Goal: Task Accomplishment & Management: Manage account settings

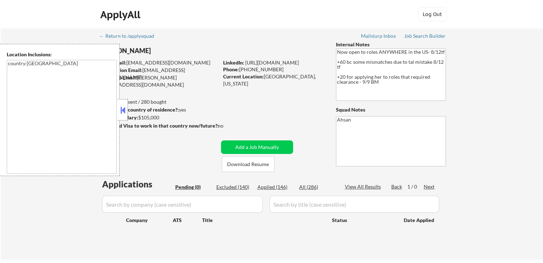
click at [124, 115] on button at bounding box center [123, 110] width 8 height 11
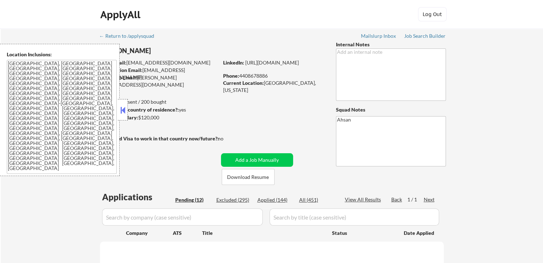
select select ""pending""
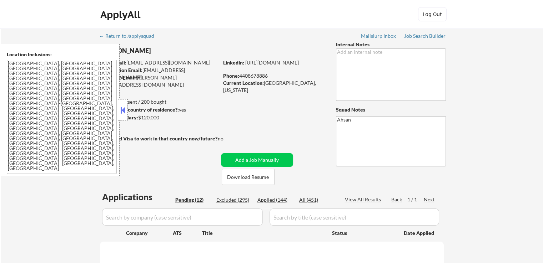
select select ""pending""
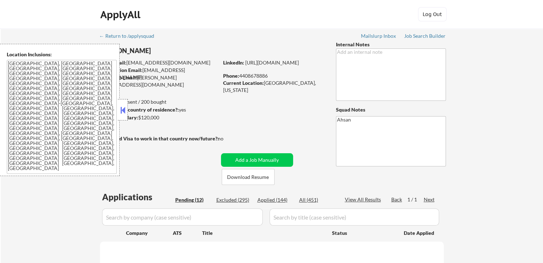
select select ""pending""
click at [122, 112] on button at bounding box center [123, 110] width 8 height 11
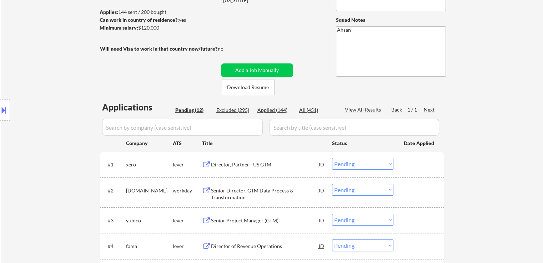
scroll to position [143, 0]
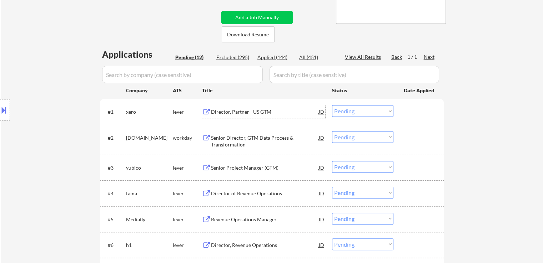
click at [231, 112] on div "Director, Partner - US GTM" at bounding box center [265, 111] width 108 height 7
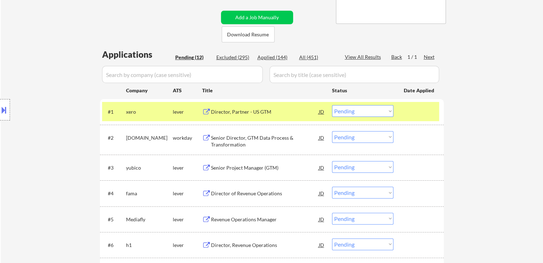
click at [236, 166] on div "Senior Project Manager (GTM)" at bounding box center [265, 168] width 108 height 7
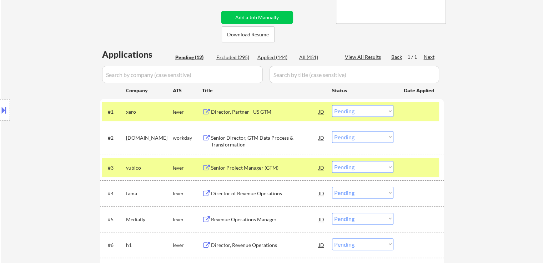
click at [233, 193] on div "Director of Revenue Operations" at bounding box center [265, 193] width 108 height 7
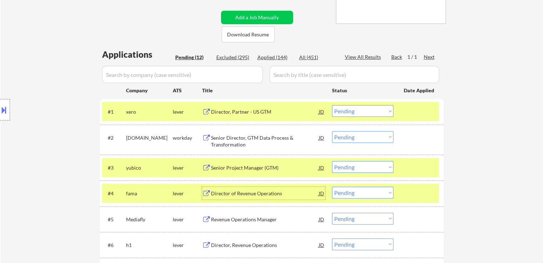
click at [0, 109] on button at bounding box center [4, 110] width 8 height 12
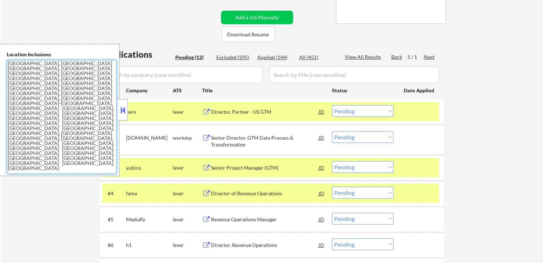
drag, startPoint x: 107, startPoint y: 95, endPoint x: 1, endPoint y: 63, distance: 110.7
click at [1, 63] on div "Location Inclusions: Raleigh, NC Cary, NC Morrisville, NC Apex, NC Garner, NC W…" at bounding box center [60, 110] width 120 height 132
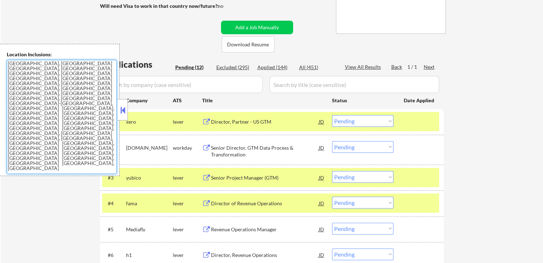
scroll to position [178, 0]
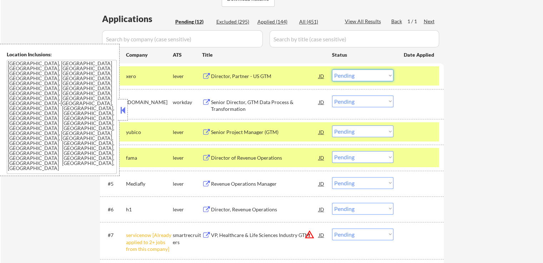
drag, startPoint x: 361, startPoint y: 75, endPoint x: 364, endPoint y: 80, distance: 5.1
click at [363, 76] on select "Choose an option... Pending Applied Excluded (Questions) Excluded (Expired) Exc…" at bounding box center [362, 76] width 61 height 12
click at [332, 70] on select "Choose an option... Pending Applied Excluded (Questions) Excluded (Expired) Exc…" at bounding box center [362, 76] width 61 height 12
select select ""pending""
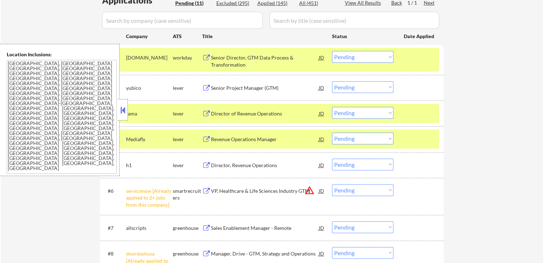
scroll to position [214, 0]
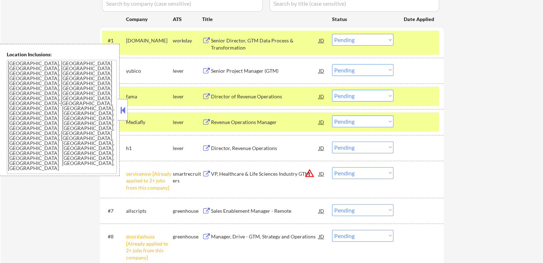
click at [353, 69] on select "Choose an option... Pending Applied Excluded (Questions) Excluded (Expired) Exc…" at bounding box center [362, 70] width 61 height 12
click at [332, 64] on select "Choose an option... Pending Applied Excluded (Questions) Excluded (Expired) Exc…" at bounding box center [362, 70] width 61 height 12
select select ""pending""
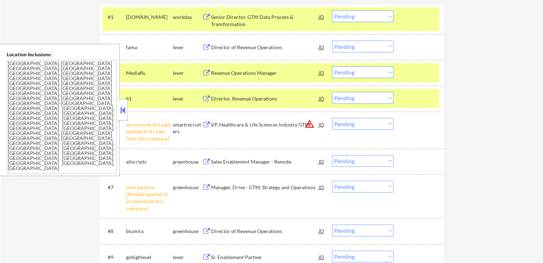
scroll to position [250, 0]
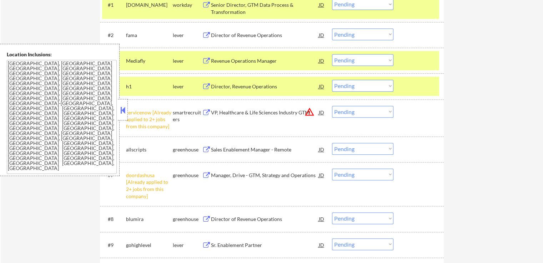
click at [358, 111] on select "Choose an option... Pending Applied Excluded (Questions) Excluded (Expired) Exc…" at bounding box center [362, 112] width 61 height 12
select select ""excluded__other_""
click at [332, 106] on select "Choose an option... Pending Applied Excluded (Questions) Excluded (Expired) Exc…" at bounding box center [362, 112] width 61 height 12
drag, startPoint x: 364, startPoint y: 177, endPoint x: 367, endPoint y: 194, distance: 17.0
click at [364, 181] on div "#7 doordashusa [Already applied to 2+ jobs from this company] greenhouse Manage…" at bounding box center [270, 184] width 337 height 37
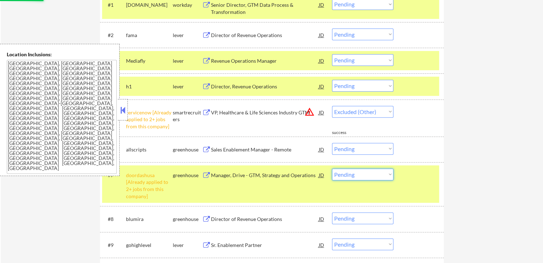
select select ""excluded__other_""
click at [332, 169] on select "Choose an option... Pending Applied Excluded (Questions) Excluded (Expired) Exc…" at bounding box center [362, 175] width 61 height 12
select select ""pending""
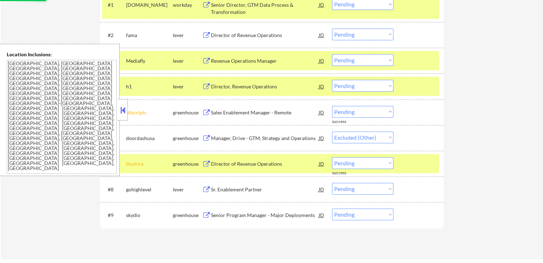
select select ""pending""
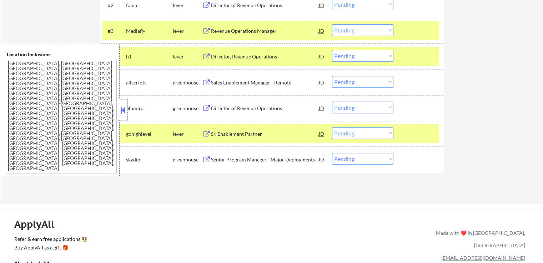
scroll to position [214, 0]
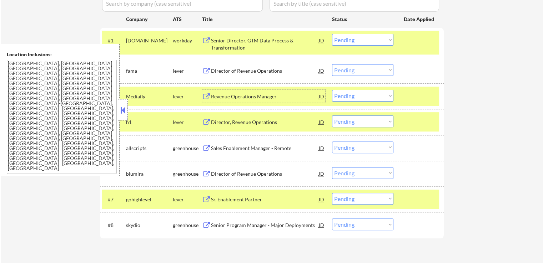
click at [232, 97] on div "Revenue Operations Manager" at bounding box center [265, 96] width 108 height 7
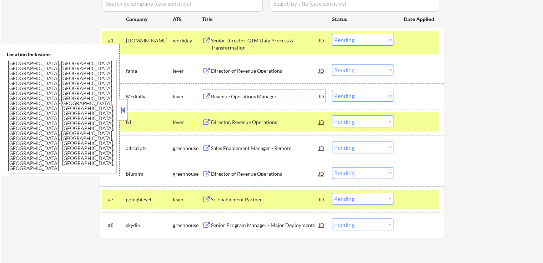
click at [229, 97] on div "Revenue Operations Manager" at bounding box center [265, 96] width 108 height 7
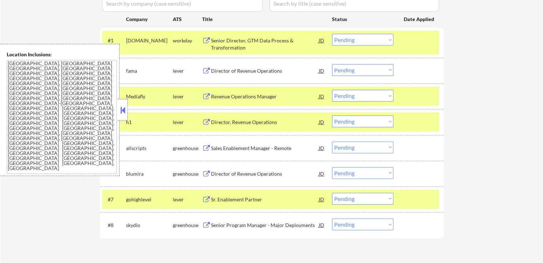
click at [231, 121] on div "Director, Revenue Operations" at bounding box center [265, 122] width 108 height 7
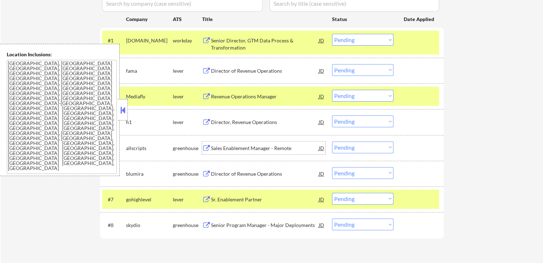
click at [236, 146] on div "Sales Enablement Manager - Remote" at bounding box center [265, 148] width 108 height 7
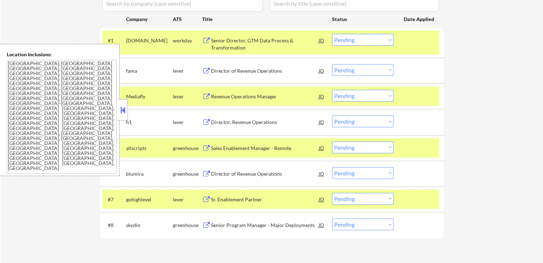
click at [233, 169] on div "Director of Revenue Operations" at bounding box center [265, 173] width 108 height 13
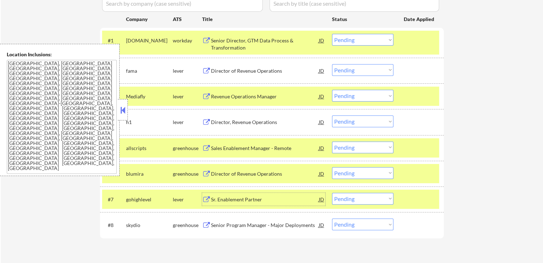
click at [227, 198] on div "Sr. Enablement Partner" at bounding box center [265, 199] width 108 height 7
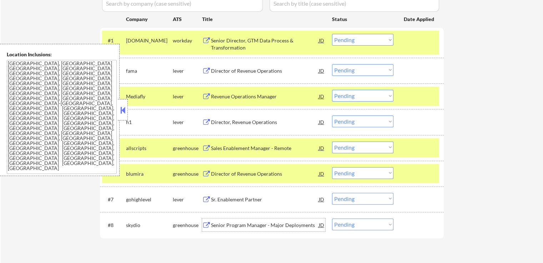
click at [242, 223] on div "Senior Program Manager - Major Deployments" at bounding box center [265, 225] width 108 height 7
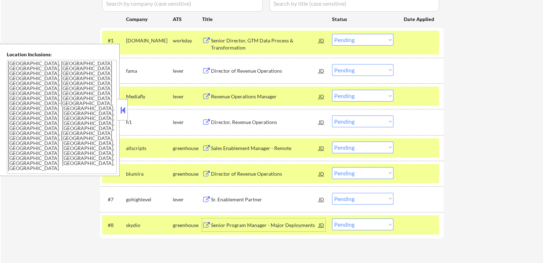
click at [366, 98] on select "Choose an option... Pending Applied Excluded (Questions) Excluded (Expired) Exc…" at bounding box center [362, 96] width 61 height 12
click at [332, 90] on select "Choose an option... Pending Applied Excluded (Questions) Excluded (Expired) Exc…" at bounding box center [362, 96] width 61 height 12
select select ""pending""
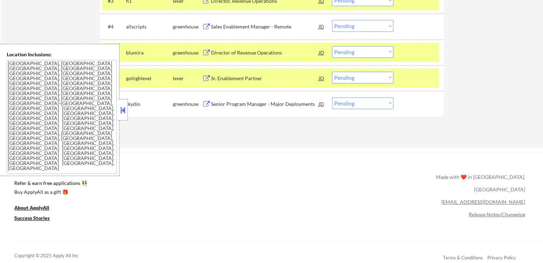
scroll to position [321, 0]
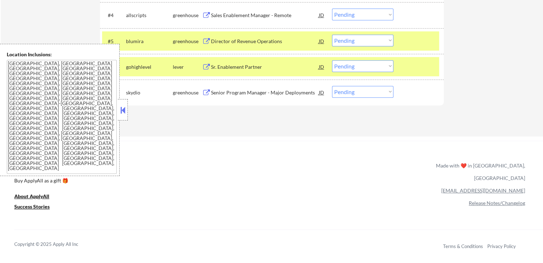
click at [355, 97] on select "Choose an option... Pending Applied Excluded (Questions) Excluded (Expired) Exc…" at bounding box center [362, 92] width 61 height 12
select select ""applied""
click at [332, 86] on select "Choose an option... Pending Applied Excluded (Questions) Excluded (Expired) Exc…" at bounding box center [362, 92] width 61 height 12
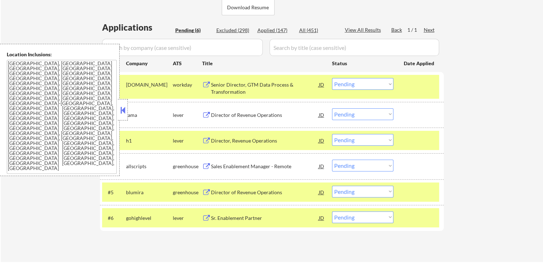
scroll to position [107, 0]
